Goal: Find specific page/section: Find specific page/section

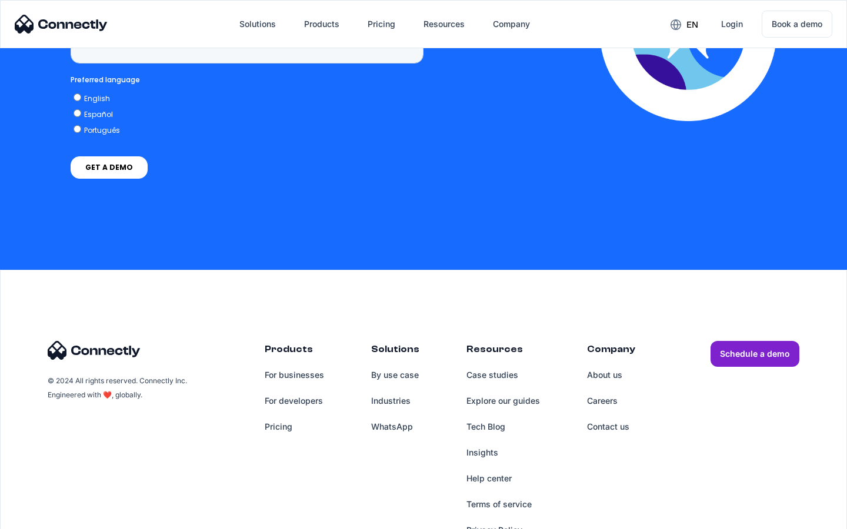
scroll to position [4848, 0]
